Goal: Task Accomplishment & Management: Manage account settings

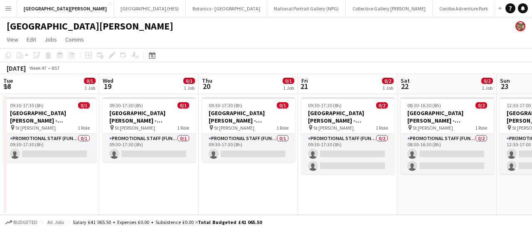
scroll to position [0, 224]
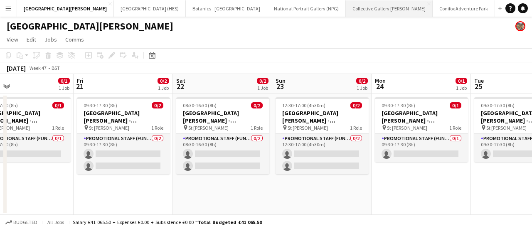
click at [346, 6] on button "Collective Gallery Calton Hill Close" at bounding box center [389, 8] width 87 height 16
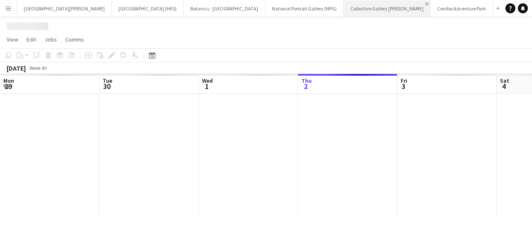
scroll to position [0, 199]
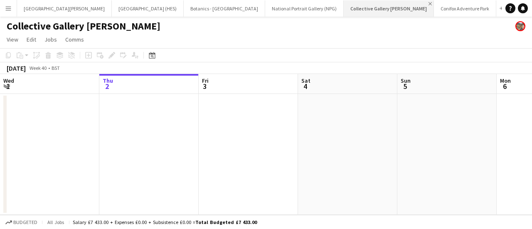
click at [429, 4] on app-icon "Close" at bounding box center [430, 3] width 3 height 3
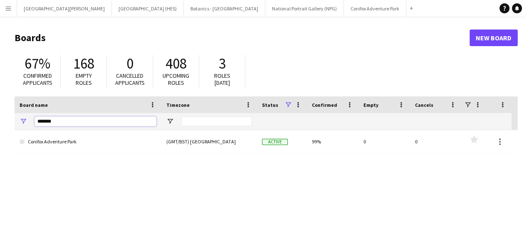
click at [124, 122] on input "*******" at bounding box center [95, 121] width 122 height 10
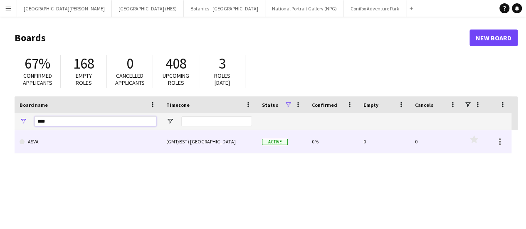
type input "****"
click at [136, 139] on link "ASVA" at bounding box center [88, 141] width 137 height 23
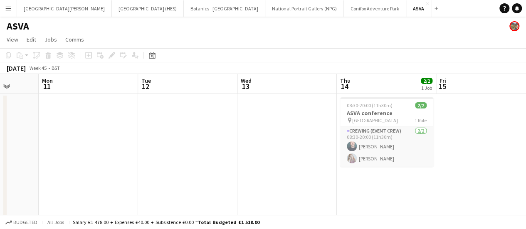
scroll to position [0, 260]
click at [406, 111] on h3 "ASVA conference" at bounding box center [385, 112] width 93 height 7
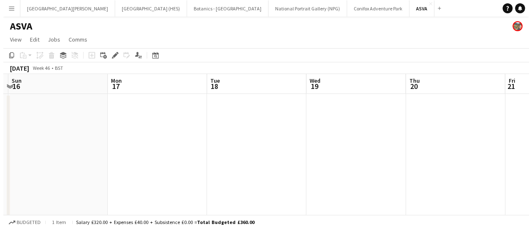
scroll to position [0, 392]
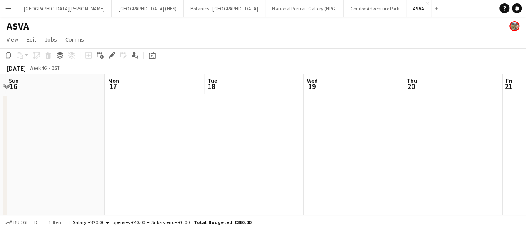
click at [348, 137] on app-date-cell at bounding box center [352, 218] width 99 height 248
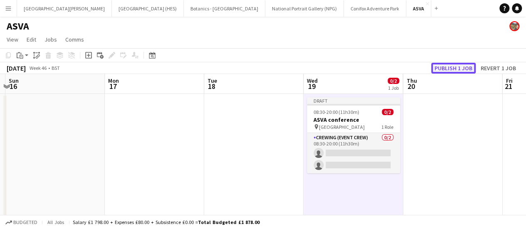
click at [451, 71] on button "Publish 1 job" at bounding box center [453, 68] width 44 height 11
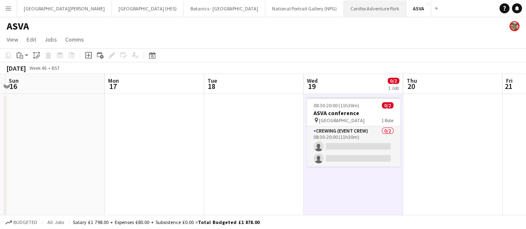
click at [344, 15] on button "Conifox Adventure Park Close" at bounding box center [375, 8] width 62 height 16
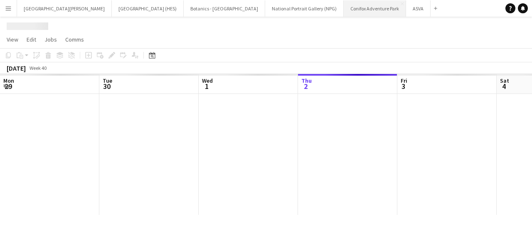
scroll to position [0, 199]
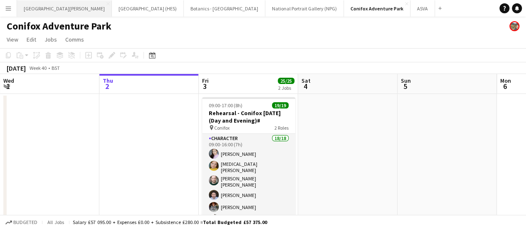
click at [72, 10] on button "St Giles Cathedral Edinburgh Close" at bounding box center [64, 8] width 95 height 16
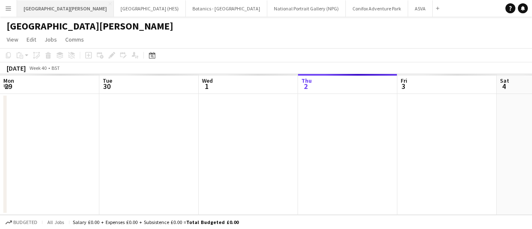
scroll to position [0, 199]
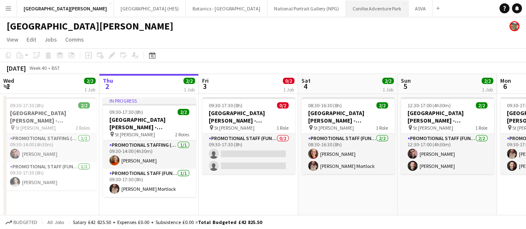
click at [346, 1] on button "Conifox Adventure Park Close" at bounding box center [377, 8] width 62 height 16
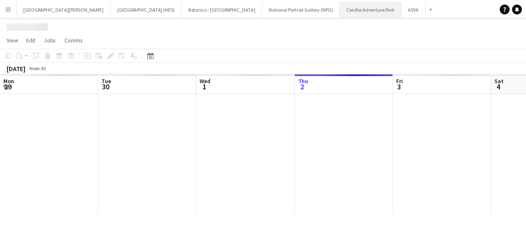
scroll to position [0, 199]
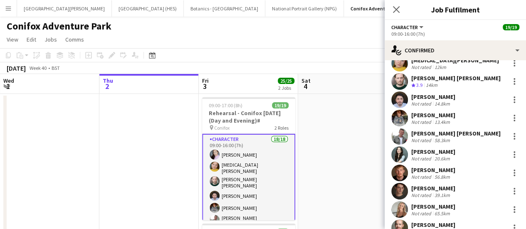
scroll to position [49, 0]
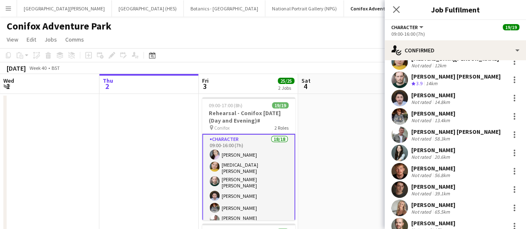
click at [397, 170] on app-user-avatar at bounding box center [399, 171] width 17 height 17
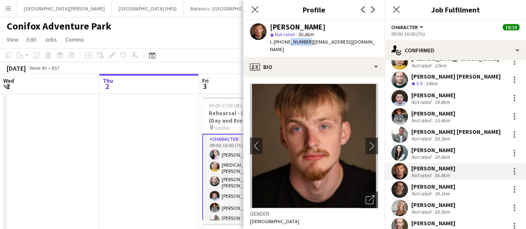
drag, startPoint x: 304, startPoint y: 42, endPoint x: 287, endPoint y: 42, distance: 17.0
click at [287, 42] on span "t. +447706664789" at bounding box center [291, 42] width 43 height 6
drag, startPoint x: 305, startPoint y: 42, endPoint x: 280, endPoint y: 43, distance: 24.9
click at [280, 43] on span "t. +447706664789" at bounding box center [291, 42] width 43 height 6
copy span "7706664789"
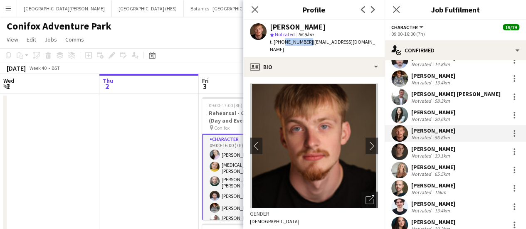
scroll to position [87, 0]
click at [428, 156] on div "Not rated" at bounding box center [422, 155] width 22 height 6
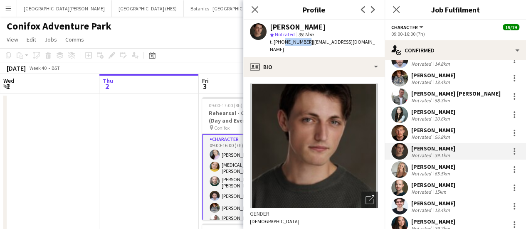
drag, startPoint x: 281, startPoint y: 42, endPoint x: 304, endPoint y: 42, distance: 22.9
click at [304, 42] on span "t. +447884948061" at bounding box center [291, 42] width 43 height 6
drag, startPoint x: 306, startPoint y: 42, endPoint x: 280, endPoint y: 42, distance: 25.8
click at [280, 42] on span "t. +447884948061" at bounding box center [291, 42] width 43 height 6
copy span "7884948061"
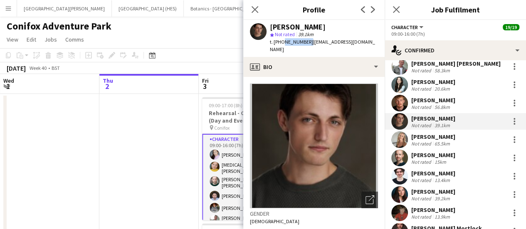
scroll to position [126, 0]
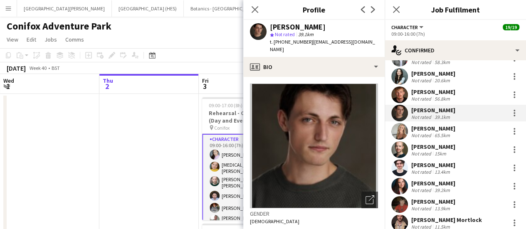
click at [419, 128] on div "Daniella Barnes" at bounding box center [433, 128] width 44 height 7
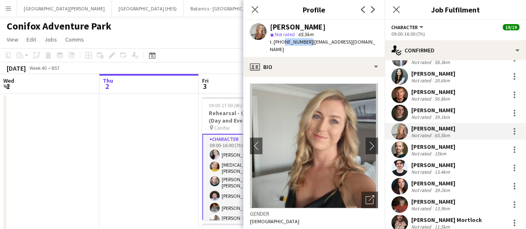
drag, startPoint x: 306, startPoint y: 42, endPoint x: 281, endPoint y: 41, distance: 24.5
click at [281, 41] on span "t. +447752047903" at bounding box center [291, 42] width 43 height 6
copy span "7752047903"
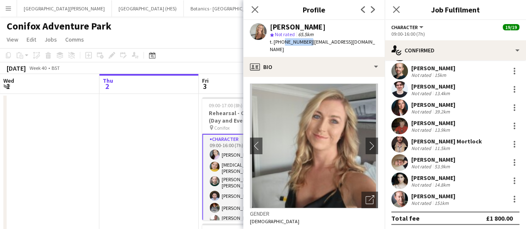
scroll to position [206, 0]
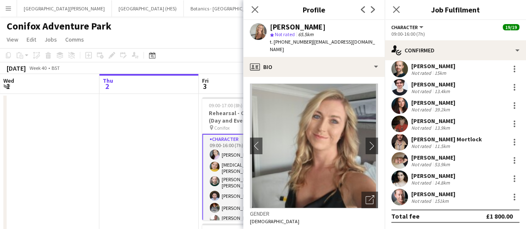
click at [416, 160] on div "Valor Grey" at bounding box center [433, 157] width 44 height 7
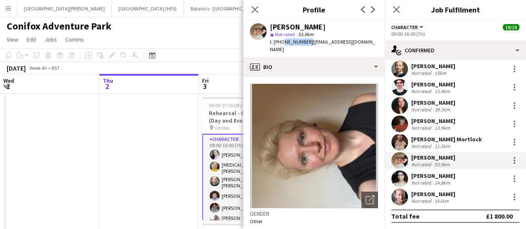
drag, startPoint x: 305, startPoint y: 42, endPoint x: 281, endPoint y: 43, distance: 24.1
click at [281, 43] on span "t. +447519049611" at bounding box center [291, 42] width 43 height 6
copy span "7519049611"
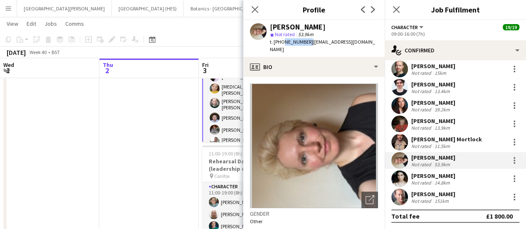
scroll to position [78, 0]
click at [175, 157] on app-date-cell at bounding box center [148, 149] width 99 height 269
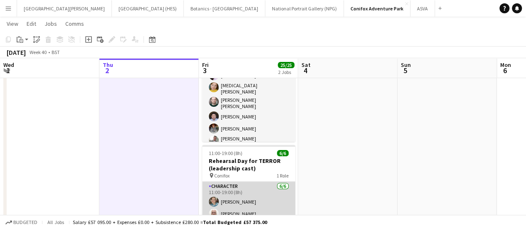
scroll to position [2, 0]
click at [253, 204] on app-card-role "Character 6/6 11:00-19:00 (8h) Alexandra Lithgow Gregor Davidson Torya Hughes J…" at bounding box center [248, 224] width 93 height 89
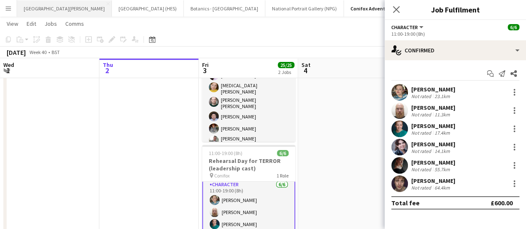
click at [50, 10] on button "St Giles Cathedral Edinburgh Close" at bounding box center [64, 8] width 95 height 16
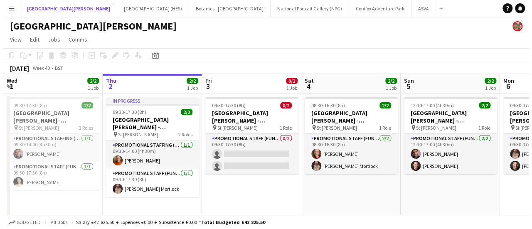
scroll to position [0, 311]
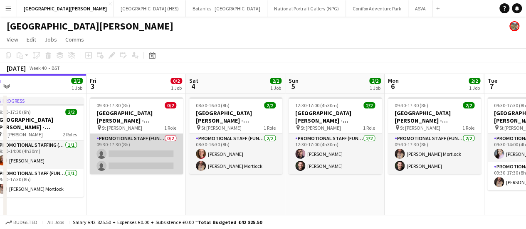
click at [144, 158] on app-card-role "Promotional Staff (Fundraiser) 0/2 09:30-17:30 (8h) single-neutral-actions sing…" at bounding box center [136, 154] width 93 height 40
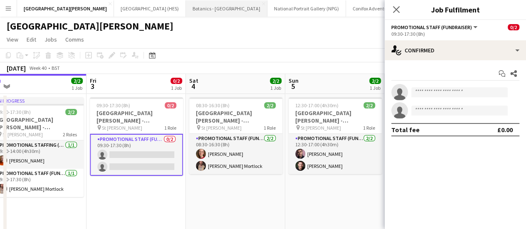
click at [186, 13] on button "Botanics - Edinburgh Close" at bounding box center [226, 8] width 81 height 16
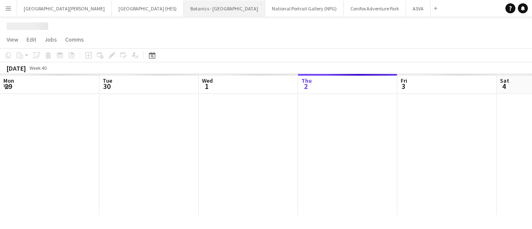
scroll to position [0, 199]
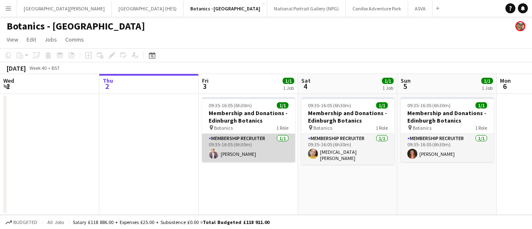
click at [258, 148] on app-card-role "Membership Recruiter 1/1 09:35-16:05 (6h30m) Conor ODwyer" at bounding box center [248, 148] width 93 height 28
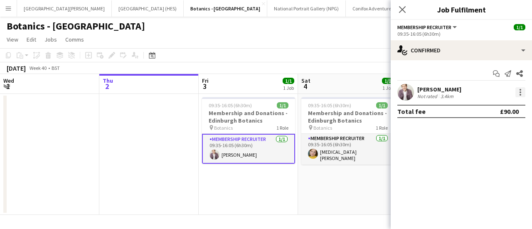
click at [520, 93] on div at bounding box center [521, 92] width 2 height 2
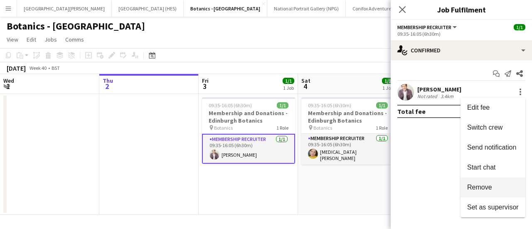
click at [498, 183] on button "Remove" at bounding box center [493, 187] width 65 height 20
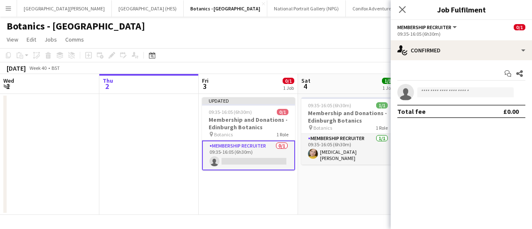
click at [327, 37] on app-page-menu "View Day view expanded Day view collapsed Month view Date picker Jump to today …" at bounding box center [266, 40] width 532 height 16
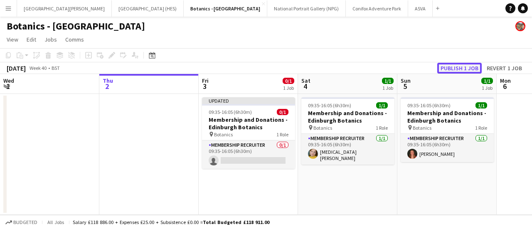
click at [468, 69] on button "Publish 1 job" at bounding box center [459, 68] width 44 height 11
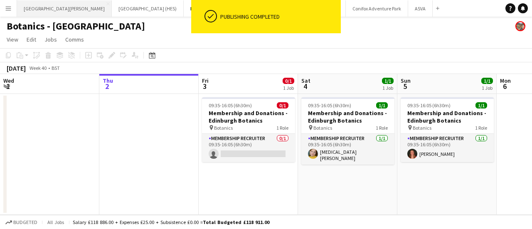
click at [52, 15] on button "St Giles Cathedral Edinburgh Close" at bounding box center [64, 8] width 95 height 16
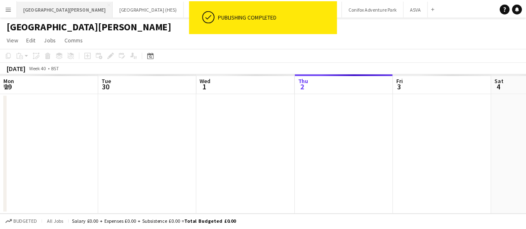
scroll to position [0, 199]
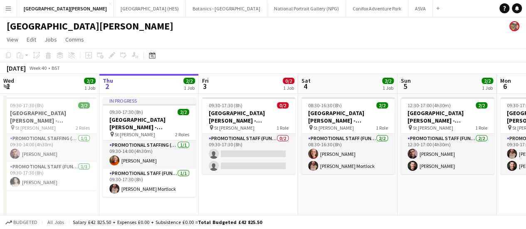
click at [278, 175] on app-date-cell "09:30-17:30 (8h) 0/2 St Giles Cathedral - Fundraising pin St Giles 1 Role Promo…" at bounding box center [248, 179] width 99 height 171
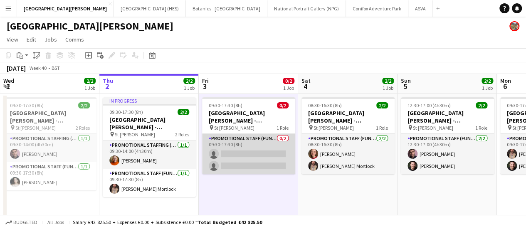
click at [252, 151] on app-card-role "Promotional Staff (Fundraiser) 0/2 09:30-17:30 (8h) single-neutral-actions sing…" at bounding box center [248, 154] width 93 height 40
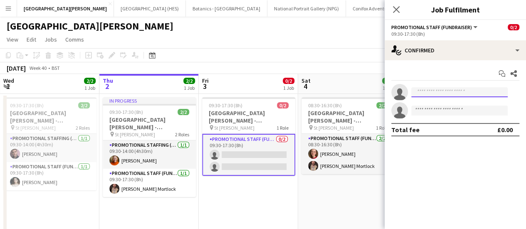
click at [426, 90] on input at bounding box center [459, 92] width 96 height 10
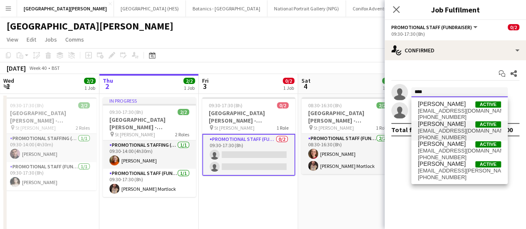
type input "****"
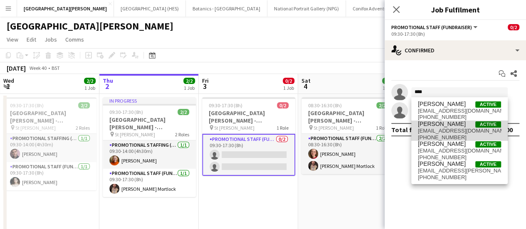
click at [462, 124] on span "Ross Jamieson Active" at bounding box center [459, 124] width 83 height 7
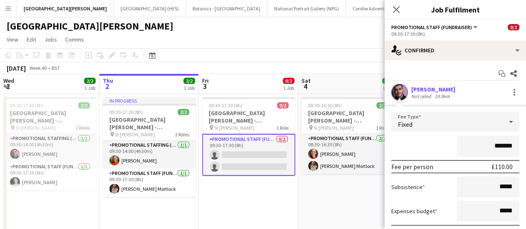
click at [494, 144] on input "*******" at bounding box center [488, 146] width 62 height 21
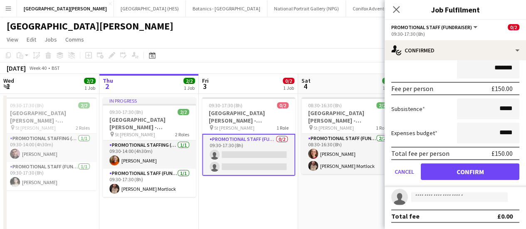
type input "*******"
click at [474, 169] on button "Confirm" at bounding box center [470, 171] width 99 height 17
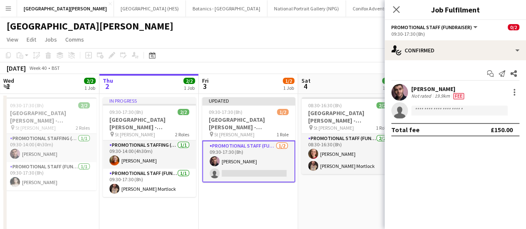
scroll to position [0, 0]
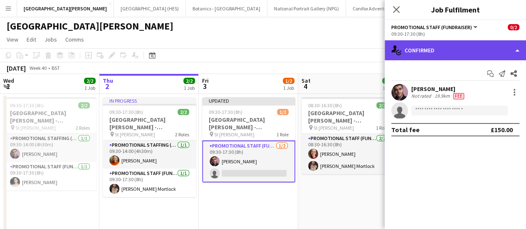
click at [416, 47] on div "single-neutral-actions-check-2 Confirmed" at bounding box center [454, 50] width 141 height 20
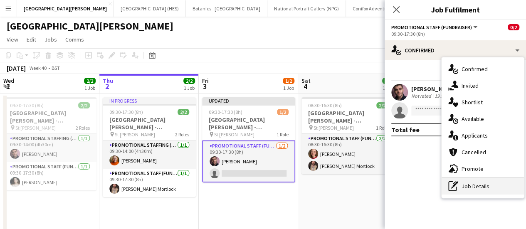
click at [464, 190] on div "pen-write Job Details" at bounding box center [482, 186] width 82 height 17
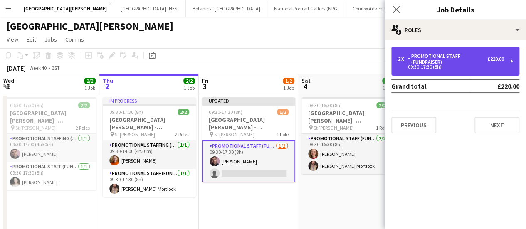
click at [463, 59] on div "Promotional Staff (Fundraiser)" at bounding box center [447, 59] width 79 height 12
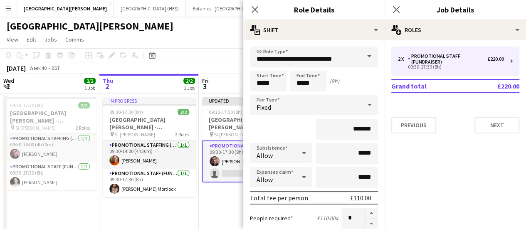
click at [365, 222] on button "button" at bounding box center [371, 224] width 13 height 10
type input "*"
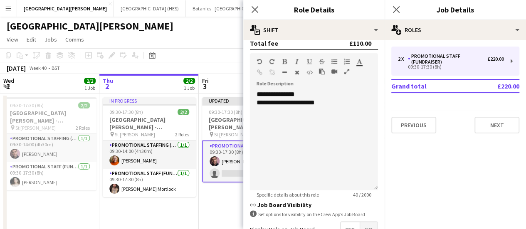
scroll to position [293, 0]
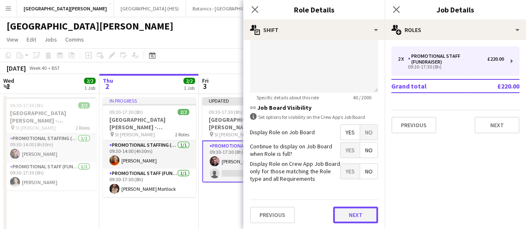
click at [347, 219] on button "Next" at bounding box center [355, 215] width 45 height 17
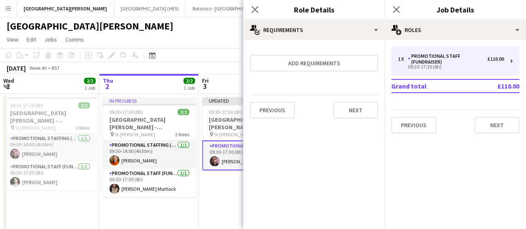
click at [200, 37] on app-page-menu "View Day view expanded Day view collapsed Month view Date picker Jump to today …" at bounding box center [263, 40] width 526 height 16
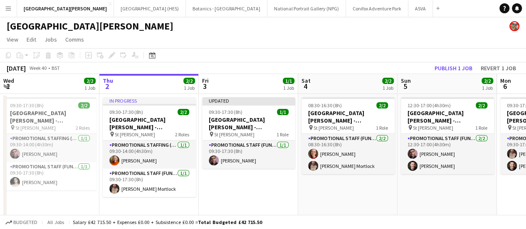
click at [236, 89] on app-board-header-date "Fri 3 1/1 1 Job" at bounding box center [248, 84] width 99 height 20
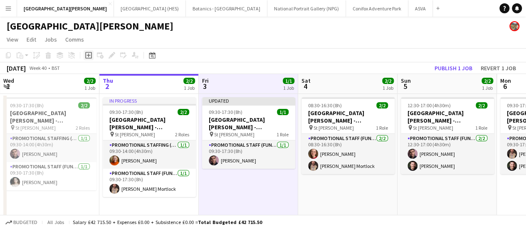
click at [86, 55] on icon at bounding box center [88, 56] width 4 height 4
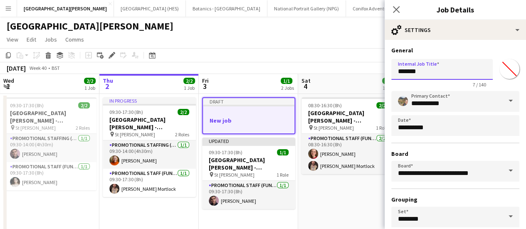
click at [419, 72] on input "*******" at bounding box center [441, 69] width 101 height 21
click at [399, 10] on icon "Close pop-in" at bounding box center [396, 9] width 8 height 8
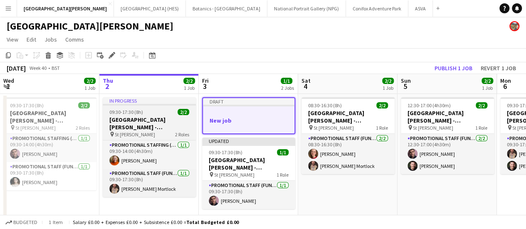
click at [175, 121] on h3 "[GEOGRAPHIC_DATA][PERSON_NAME] - Fundraising" at bounding box center [149, 123] width 93 height 15
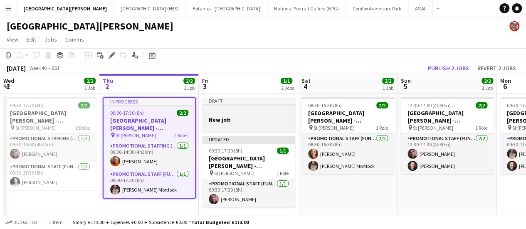
click at [255, 120] on h3 "New job" at bounding box center [248, 119] width 93 height 7
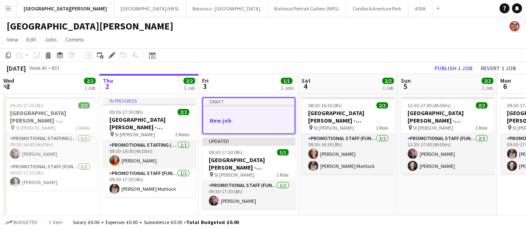
click at [255, 120] on h3 "New job" at bounding box center [248, 120] width 91 height 7
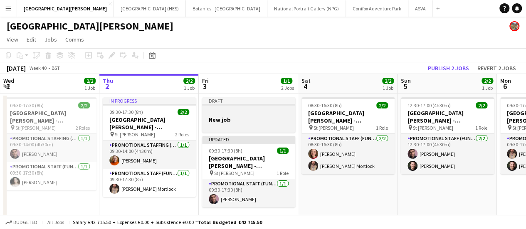
click at [255, 120] on h3 "New job" at bounding box center [248, 119] width 93 height 7
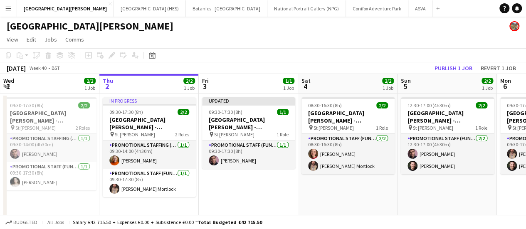
click at [254, 184] on app-date-cell "Updated 09:30-17:30 (8h) 1/1 St Giles Cathedral - Fundraising pin St Giles 1 Ro…" at bounding box center [248, 179] width 99 height 171
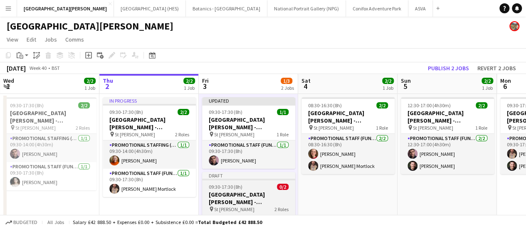
click at [254, 187] on div "09:30-17:30 (8h) 0/2" at bounding box center [248, 187] width 93 height 6
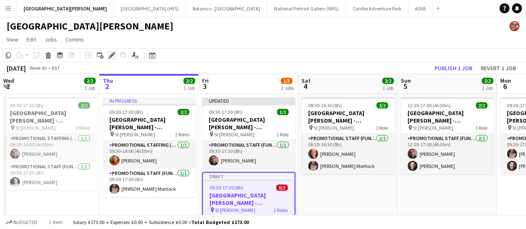
click at [112, 57] on icon at bounding box center [111, 55] width 5 height 5
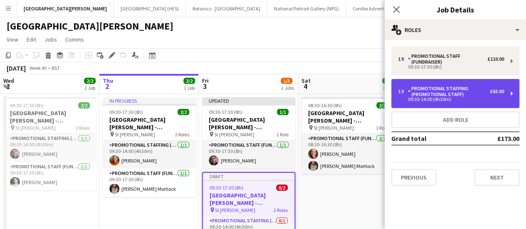
click at [454, 89] on div "Promotional Staffing (Promotional Staff)" at bounding box center [449, 92] width 82 height 12
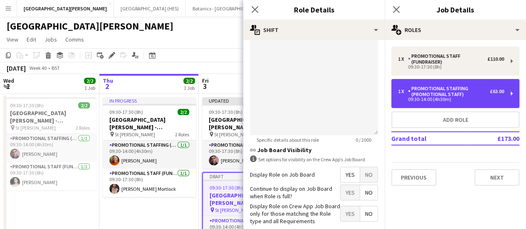
scroll to position [293, 0]
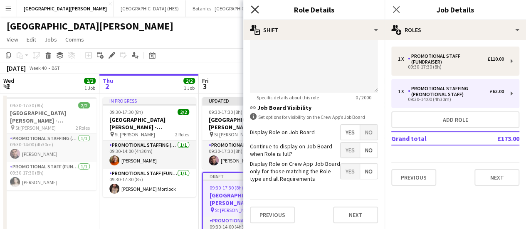
click at [255, 7] on icon "Close pop-in" at bounding box center [255, 9] width 8 height 8
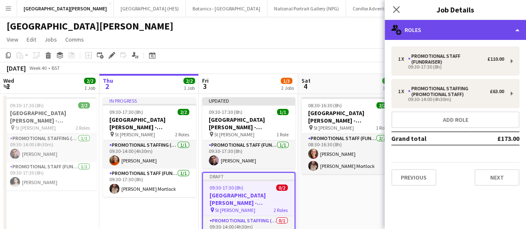
click at [490, 27] on div "multiple-users-add Roles" at bounding box center [454, 30] width 141 height 20
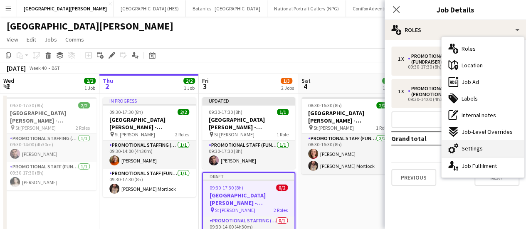
click at [471, 148] on span "Settings" at bounding box center [471, 148] width 21 height 7
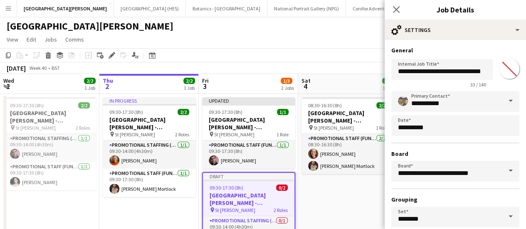
scroll to position [69, 0]
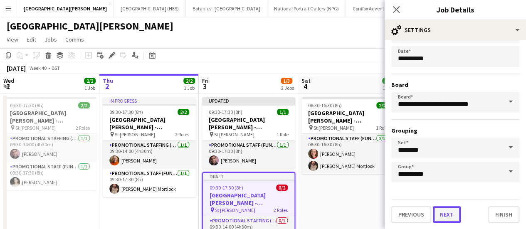
click at [446, 214] on button "Next" at bounding box center [447, 214] width 28 height 17
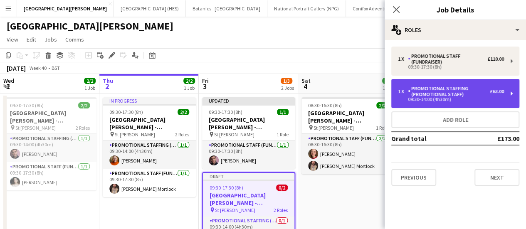
click at [448, 90] on div "Promotional Staffing (Promotional Staff)" at bounding box center [449, 92] width 82 height 12
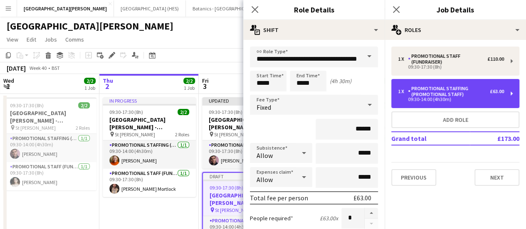
scroll to position [60, 0]
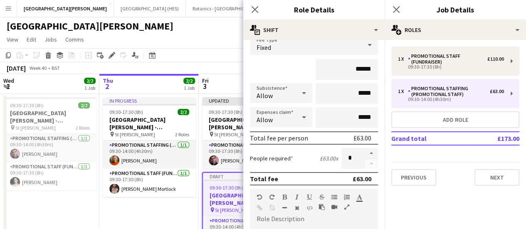
click at [366, 165] on div at bounding box center [371, 158] width 14 height 21
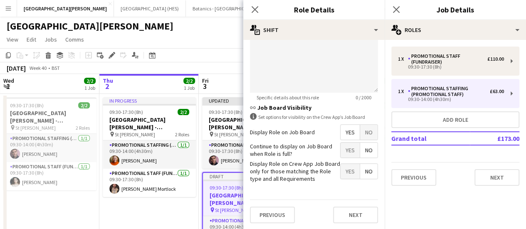
scroll to position [0, 0]
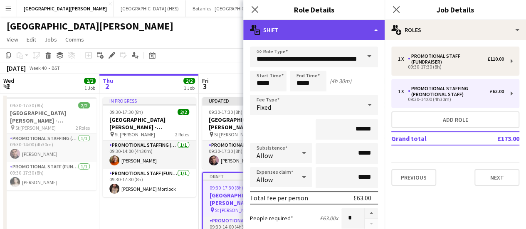
click at [306, 37] on div "multiple-actions-text Shift" at bounding box center [313, 30] width 141 height 20
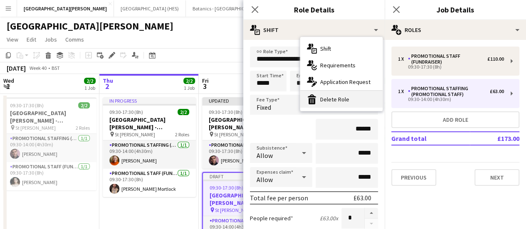
click at [334, 102] on div "bin-2 Delete Role" at bounding box center [341, 99] width 82 height 17
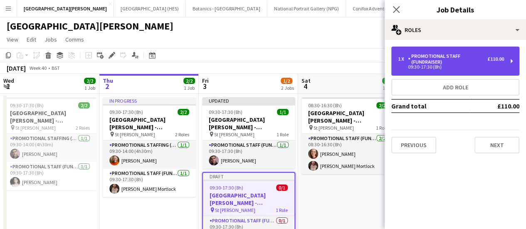
click at [421, 59] on div "Promotional Staff (Fundraiser)" at bounding box center [447, 59] width 79 height 12
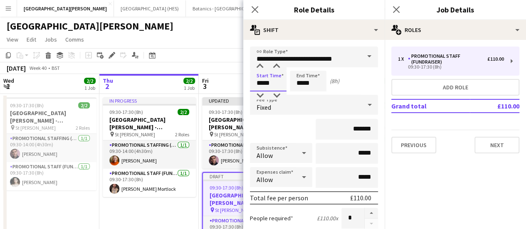
click at [259, 79] on input "*****" at bounding box center [268, 81] width 37 height 21
click at [311, 81] on input "*****" at bounding box center [308, 81] width 37 height 21
click at [300, 93] on div at bounding box center [299, 95] width 17 height 8
click at [300, 64] on div at bounding box center [299, 66] width 17 height 8
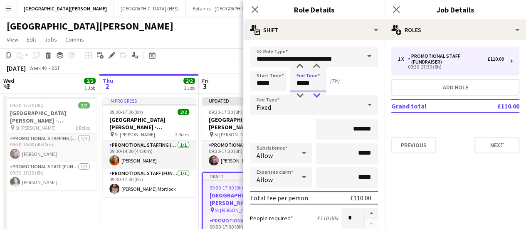
click at [315, 94] on div at bounding box center [316, 95] width 17 height 8
type input "*****"
click at [315, 94] on div at bounding box center [316, 95] width 17 height 8
click at [306, 115] on mat-select "Fixed" at bounding box center [314, 105] width 128 height 21
click at [318, 103] on div "Fixed" at bounding box center [305, 105] width 111 height 20
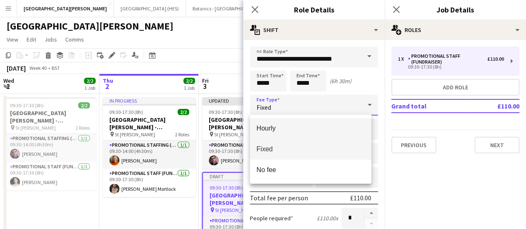
click at [298, 125] on span "Hourly" at bounding box center [310, 128] width 108 height 8
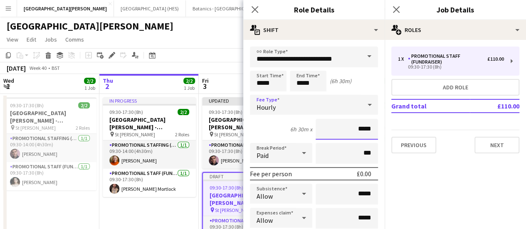
click at [355, 129] on input "*****" at bounding box center [346, 129] width 62 height 21
type input "**"
click at [347, 99] on div "Hourly" at bounding box center [305, 105] width 111 height 20
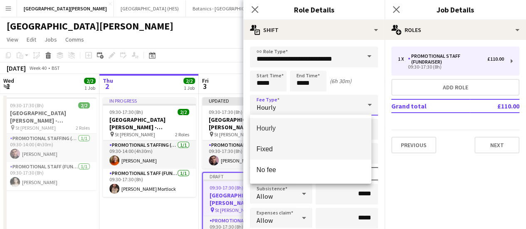
click at [298, 143] on mat-option "Fixed" at bounding box center [311, 149] width 122 height 21
type input "*******"
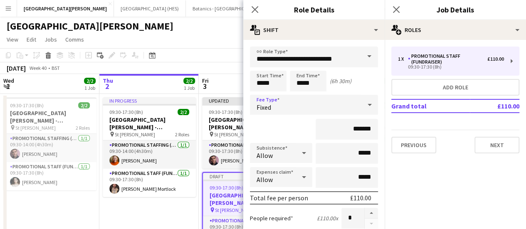
scroll to position [293, 0]
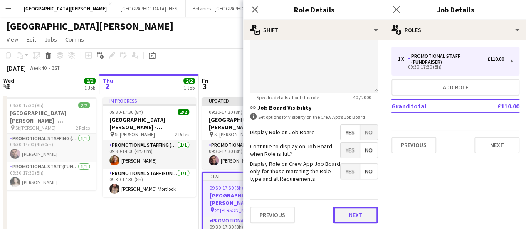
click at [351, 212] on button "Next" at bounding box center [355, 215] width 45 height 17
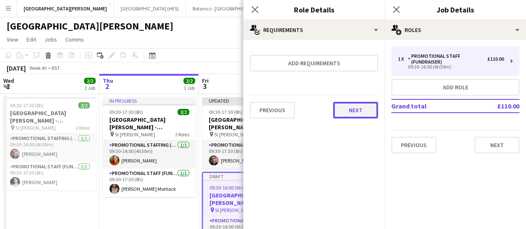
click at [349, 117] on button "Next" at bounding box center [355, 110] width 45 height 17
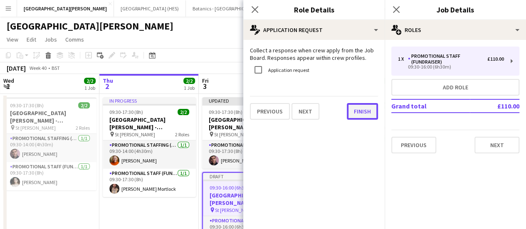
click at [361, 108] on button "Finish" at bounding box center [362, 111] width 31 height 17
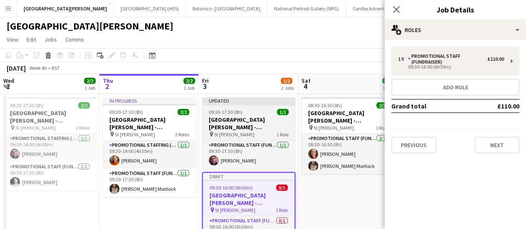
scroll to position [49, 0]
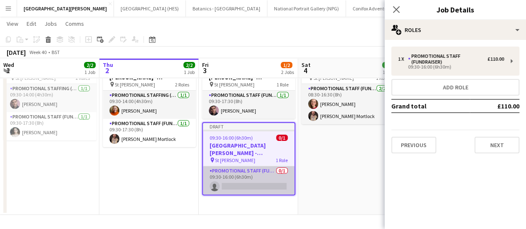
click at [244, 181] on app-card-role "Promotional Staff (Fundraiser) 0/1 09:30-16:00 (6h30m) single-neutral-actions" at bounding box center [248, 180] width 91 height 28
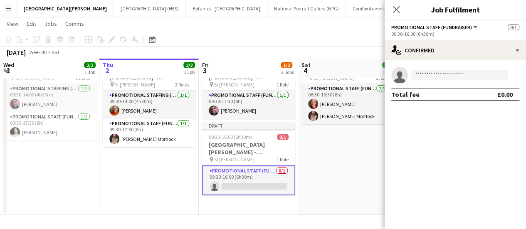
click at [440, 81] on app-invite-slot "single-neutral-actions" at bounding box center [454, 75] width 141 height 17
click at [441, 76] on input at bounding box center [459, 75] width 96 height 10
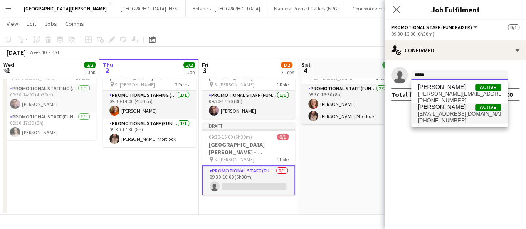
type input "*****"
click at [441, 114] on span "conorbamodwyer@gmail.com" at bounding box center [459, 114] width 83 height 7
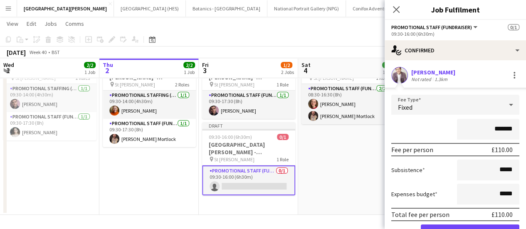
click at [310, 39] on app-toolbar "Copy Paste Paste Ctrl+V Paste with crew Ctrl+Shift+V Paste linked Job [GEOGRAPH…" at bounding box center [263, 39] width 526 height 14
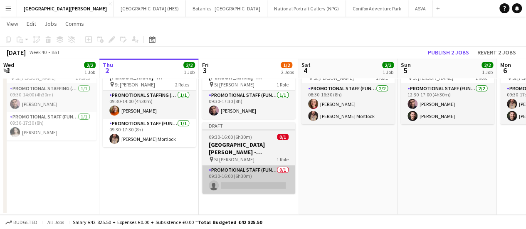
click at [261, 179] on app-card-role "Promotional Staff (Fundraiser) 0/1 09:30-16:00 (6h30m) single-neutral-actions" at bounding box center [248, 179] width 93 height 28
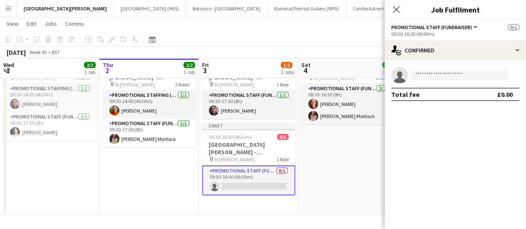
click at [436, 81] on app-invite-slot "single-neutral-actions" at bounding box center [454, 75] width 141 height 17
click at [437, 79] on input at bounding box center [459, 75] width 96 height 10
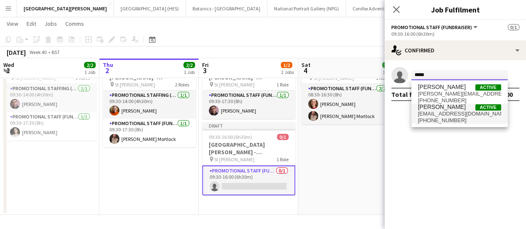
type input "*****"
click at [446, 113] on span "conorbamodwyer@gmail.com" at bounding box center [459, 114] width 83 height 7
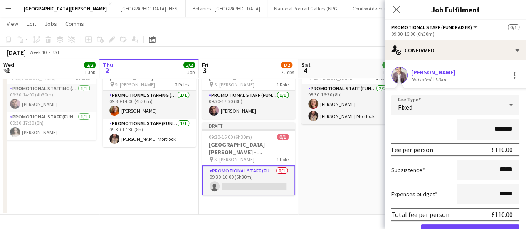
scroll to position [43, 0]
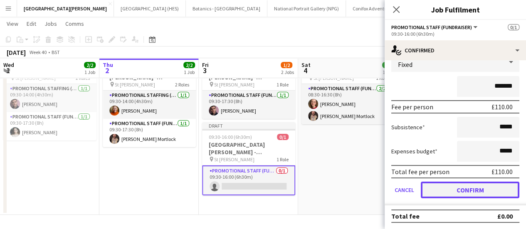
click at [461, 183] on button "Confirm" at bounding box center [470, 190] width 99 height 17
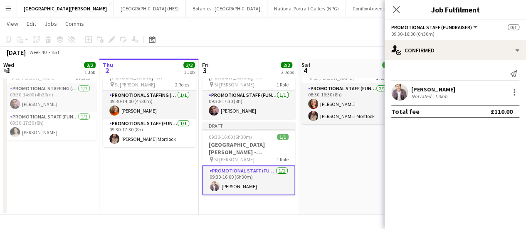
scroll to position [0, 0]
click at [301, 48] on div "October 2025 Week 40 • BST Publish 1 job Revert 1 job" at bounding box center [263, 53] width 526 height 12
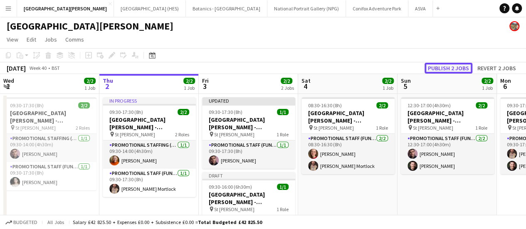
click at [450, 68] on button "Publish 2 jobs" at bounding box center [448, 68] width 48 height 11
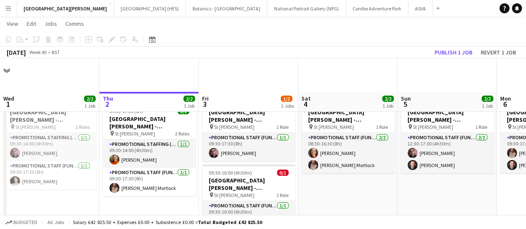
scroll to position [49, 0]
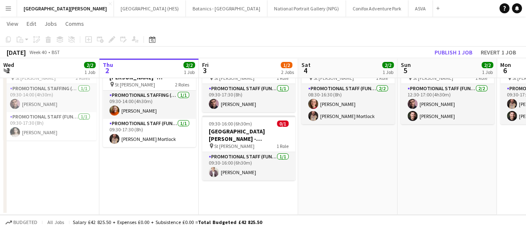
click at [179, 164] on app-date-cell "In progress 09:30-17:30 (8h) 2/2 St Giles Cathedral - Fundraising pin St Giles …" at bounding box center [148, 129] width 99 height 171
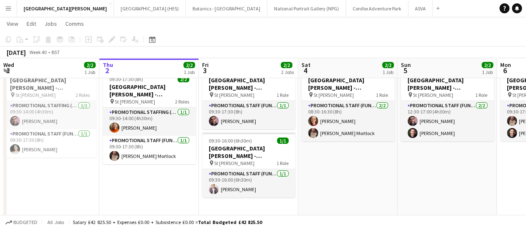
scroll to position [31, 0]
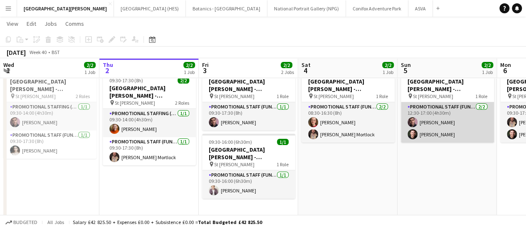
click at [448, 130] on app-card-role "Promotional Staff (Fundraiser) [DATE] 12:30-17:00 (4h30m) [PERSON_NAME] [PERSON…" at bounding box center [447, 122] width 93 height 40
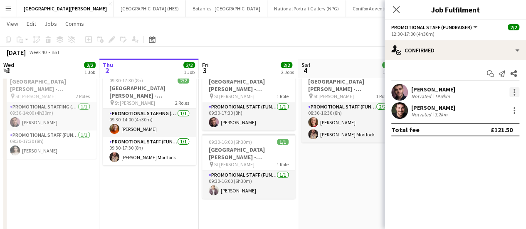
click at [512, 90] on div at bounding box center [514, 92] width 10 height 10
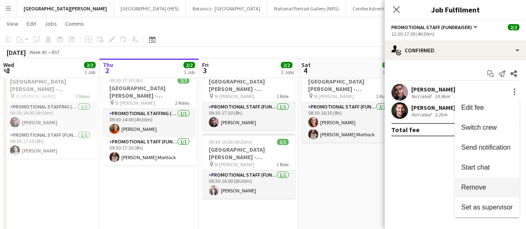
click at [477, 188] on span "Remove" at bounding box center [473, 187] width 25 height 7
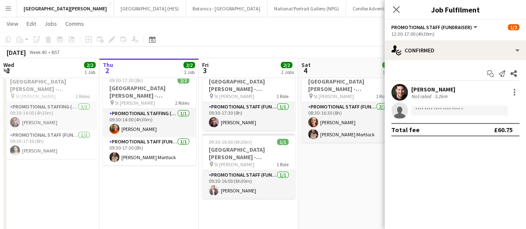
click at [328, 42] on app-toolbar "Copy Paste Paste Ctrl+V Paste with crew Ctrl+Shift+V Paste linked Job [GEOGRAPH…" at bounding box center [263, 39] width 526 height 14
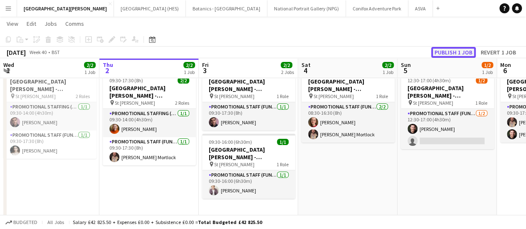
click at [452, 54] on button "Publish 1 job" at bounding box center [453, 52] width 44 height 11
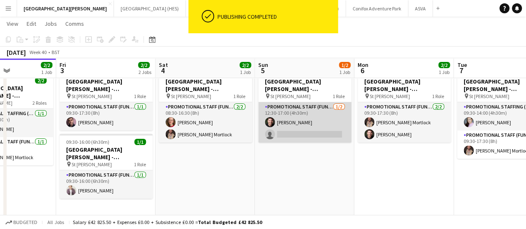
scroll to position [0, 340]
